Goal: Task Accomplishment & Management: Complete application form

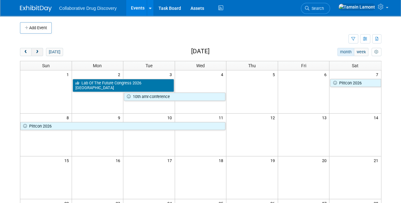
click at [37, 51] on span "next" at bounding box center [37, 52] width 5 height 4
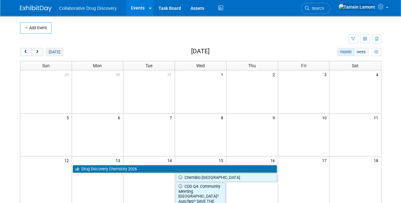
click at [50, 53] on button "[DATE]" at bounding box center [54, 52] width 17 height 8
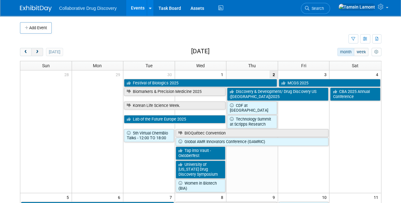
click at [37, 54] on button "next" at bounding box center [37, 52] width 12 height 8
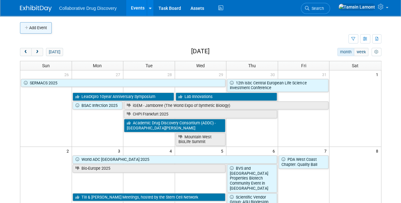
click at [46, 28] on button "Add Event" at bounding box center [36, 27] width 32 height 11
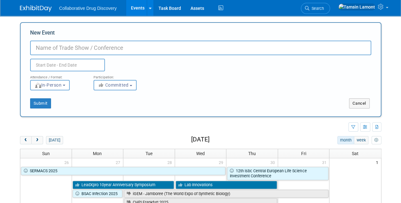
paste input "AgileLeaders Unlocking Challenging Targets with Small Molecules and Beyond"
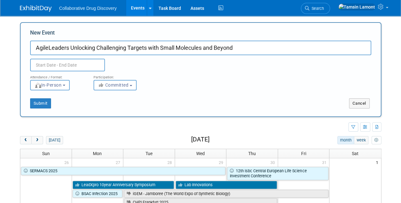
type input "AgileLeaders Unlocking Challenging Targets with Small Molecules and Beyond"
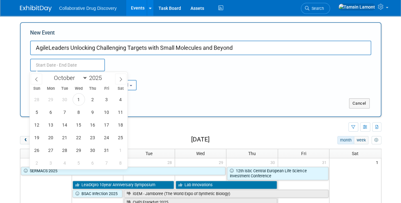
click at [65, 65] on input "text" at bounding box center [67, 65] width 75 height 13
click at [119, 77] on icon at bounding box center [121, 79] width 4 height 4
select select "10"
click at [50, 125] on span "10" at bounding box center [51, 125] width 12 height 12
type input "[DATE] to [DATE]"
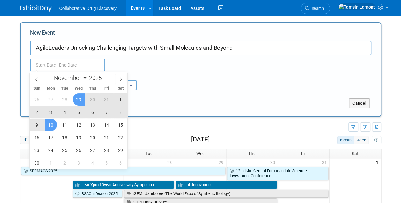
type input "[DATE] to [DATE]"
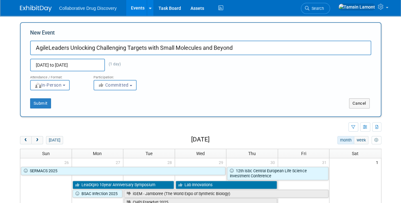
click at [113, 67] on div "Nov 10, 2025 to Nov 10, 2025 (1 day)" at bounding box center [79, 65] width 108 height 13
click at [121, 87] on span "Committed" at bounding box center [113, 84] width 31 height 5
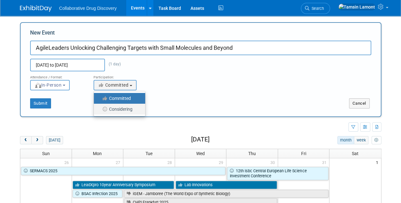
click at [121, 108] on label "Considering" at bounding box center [118, 109] width 42 height 8
click at [100, 108] on input "Considering" at bounding box center [97, 109] width 4 height 4
select select "2"
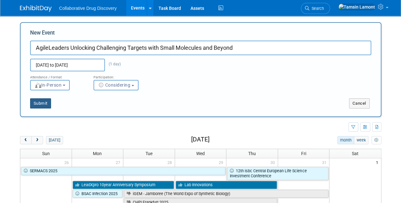
click at [46, 102] on button "Submit" at bounding box center [40, 103] width 21 height 10
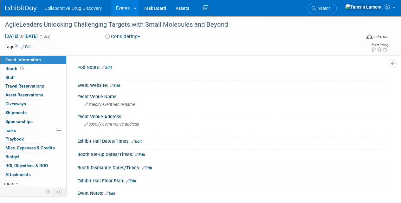
click at [29, 45] on link "Edit" at bounding box center [26, 47] width 10 height 4
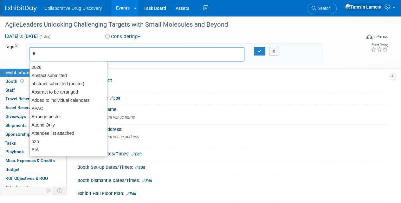
type input "eu"
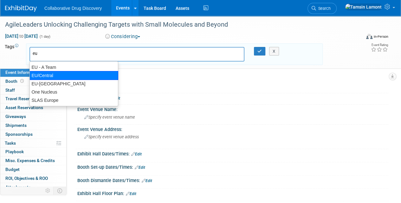
click at [53, 73] on div "EU/Central" at bounding box center [73, 75] width 89 height 9
type input "EU/Central"
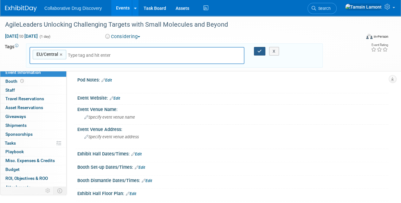
click at [257, 49] on icon "button" at bounding box center [259, 51] width 4 height 4
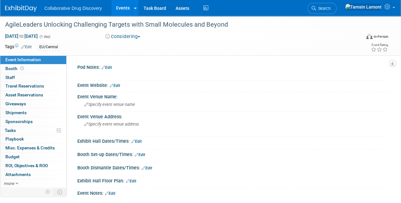
click at [119, 85] on link "Edit" at bounding box center [115, 85] width 10 height 4
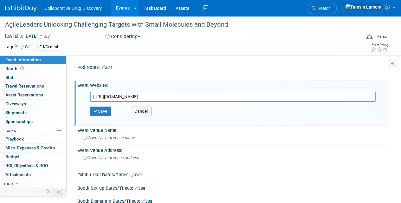
scroll to position [0, 311]
type input "[URL][DOMAIN_NAME]"
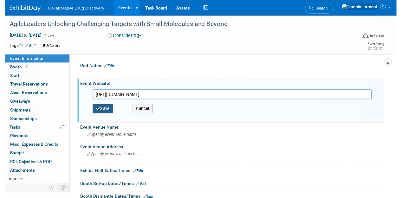
scroll to position [0, 0]
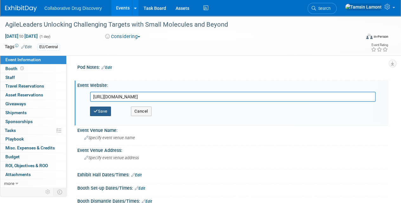
click at [108, 110] on button "Save" at bounding box center [100, 112] width 21 height 10
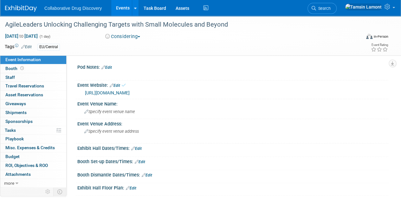
click at [103, 41] on div "[DATE] to [DATE] (1 day) [DATE] to [DATE] Considering Committed Considering Not…" at bounding box center [196, 38] width 393 height 10
click at [116, 51] on div "Tags Edit EU/Central EU/[GEOGRAPHIC_DATA]/Central × X" at bounding box center [164, 47] width 318 height 10
click at [322, 0] on div "Collaborative Drug Discovery Events Add Event Bulk Upload Events Shareable Even…" at bounding box center [196, 8] width 383 height 16
